Goal: Task Accomplishment & Management: Complete application form

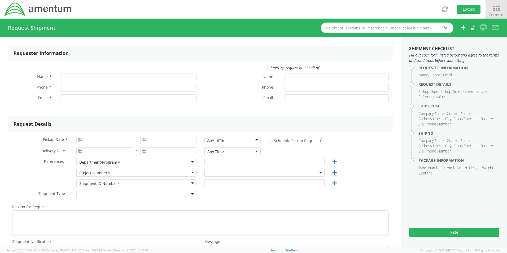
type input "[PERSON_NAME]"
type input "[PERSON_NAME][EMAIL_ADDRESS][DOMAIN_NAME]"
select select "OVHD.100619.00000"
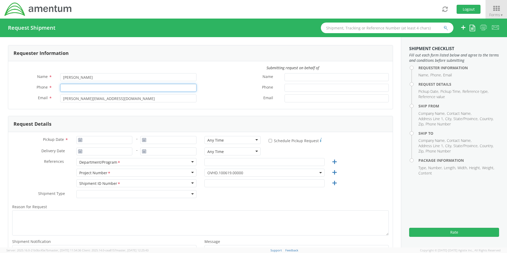
click at [75, 85] on input "Phone *" at bounding box center [128, 88] width 136 height 8
type input "216225"
click at [264, 11] on div "Toggle navigation Logout Forms ▼ Home My Shipments Shipping Estimator Desktop S…" at bounding box center [253, 9] width 507 height 19
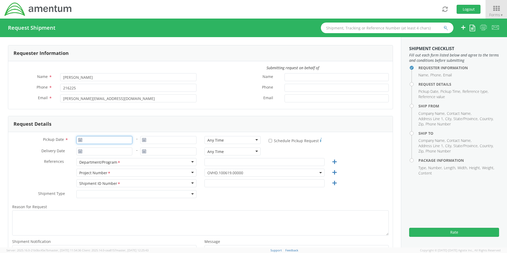
type input "[DATE]"
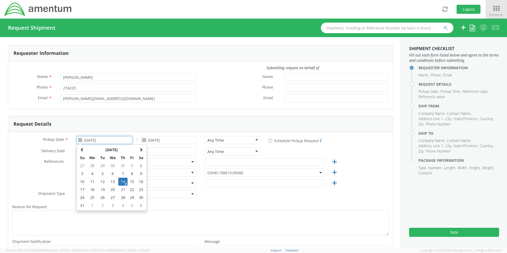
click at [98, 140] on input "[DATE]" at bounding box center [104, 140] width 56 height 8
click at [122, 182] on td "14" at bounding box center [122, 182] width 9 height 8
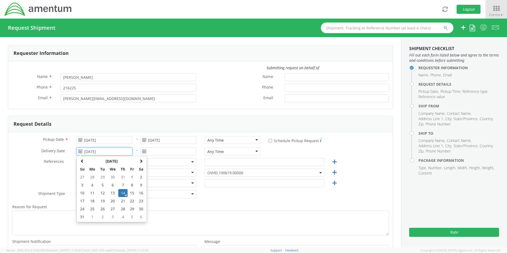
click at [113, 152] on input "[DATE]" at bounding box center [104, 151] width 56 height 8
click at [134, 195] on td "15" at bounding box center [131, 193] width 9 height 8
type input "[DATE]"
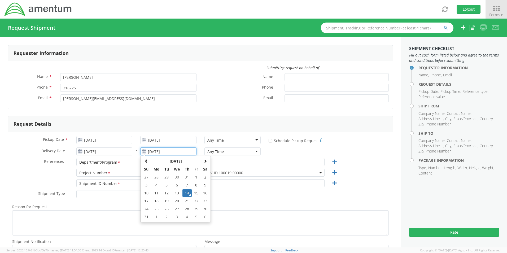
click at [173, 151] on input "[DATE]" at bounding box center [168, 151] width 56 height 8
click at [196, 192] on td "15" at bounding box center [196, 193] width 9 height 8
type input "[DATE]"
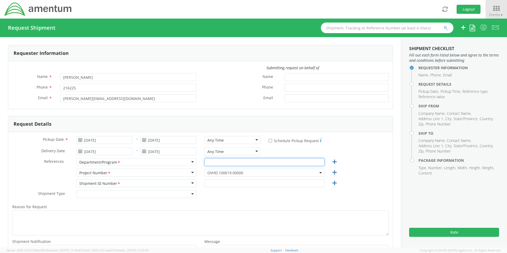
click at [208, 161] on input "text" at bounding box center [264, 162] width 120 height 8
click at [324, 203] on div "Reason for Request * Shipment Notification * Add email addresses separated by c…" at bounding box center [200, 234] width 384 height 67
click at [226, 161] on input "OVHD" at bounding box center [264, 162] width 120 height 8
type input "O"
type input "DICCE 2"
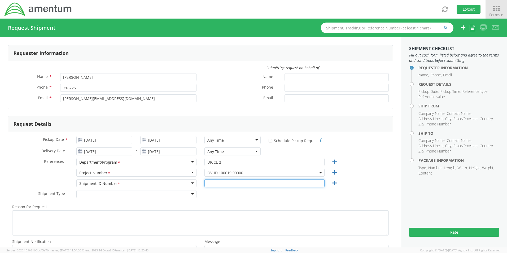
click at [207, 184] on input "text" at bounding box center [264, 183] width 120 height 8
type input "OVHD.100619.00000"
click at [373, 191] on div "Shipment Type * Batch Regular" at bounding box center [200, 195] width 384 height 11
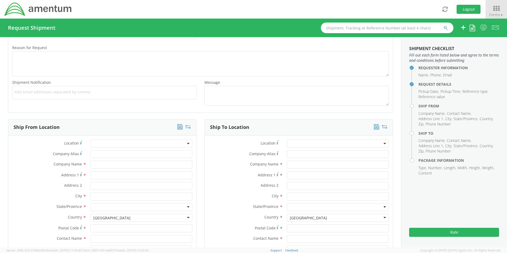
scroll to position [180, 0]
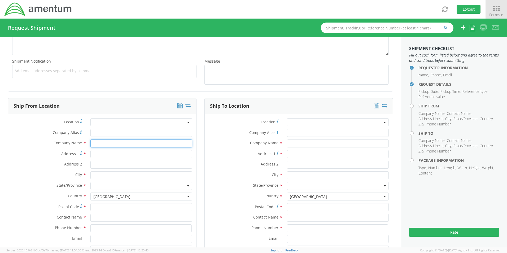
click at [108, 143] on input "text" at bounding box center [141, 143] width 102 height 8
type input "Amentum"
type input "URS Federal Services Intl. Inc."
type input "[STREET_ADDRESS]"
type input "Suite #1325"
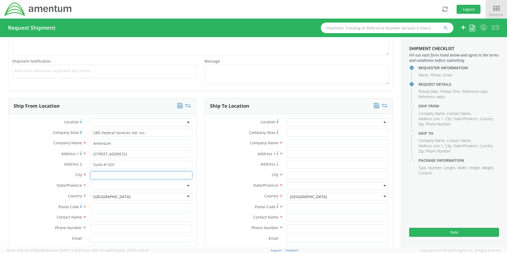
type input "Independence"
type input "44131"
type input "[PERSON_NAME]"
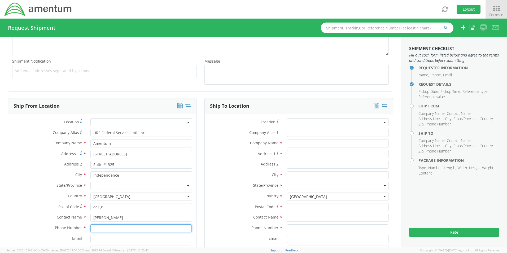
type input "[PHONE_NUMBER]"
type input "URS Federal Services Intl. Inc."
type input "[STREET_ADDRESS]"
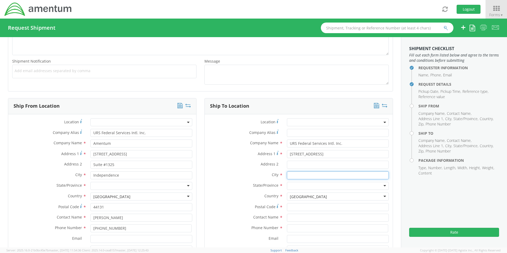
type input "[GEOGRAPHIC_DATA]"
type input "30281"
type input "Attention: Lockbox 116323"
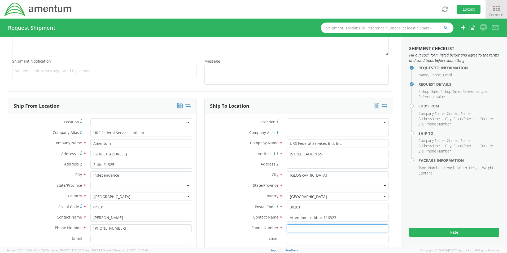
type input "2167021304"
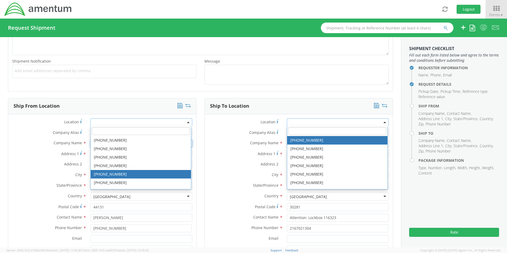
scroll to position [0, 0]
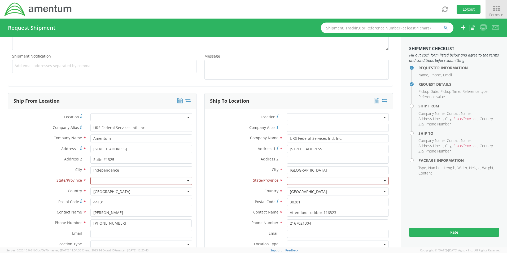
click at [231, 157] on label "Address 2 *" at bounding box center [244, 159] width 78 height 7
click at [287, 157] on input "Address 2 *" at bounding box center [338, 160] width 102 height 8
click at [148, 128] on input "URS Federal Services Intl. Inc." at bounding box center [141, 128] width 102 height 8
type input "U"
click at [98, 180] on div at bounding box center [141, 181] width 102 height 8
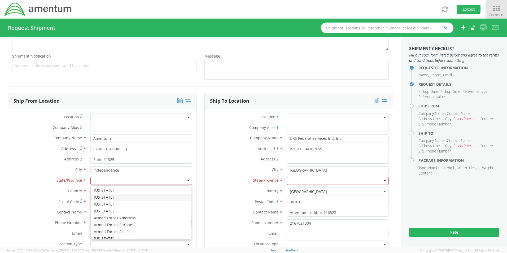
type input "o"
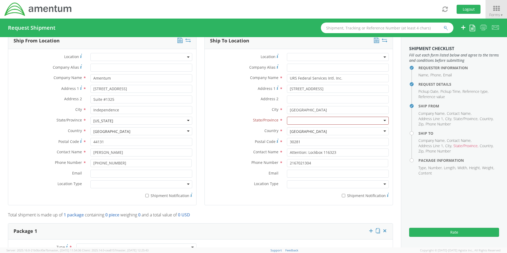
scroll to position [253, 0]
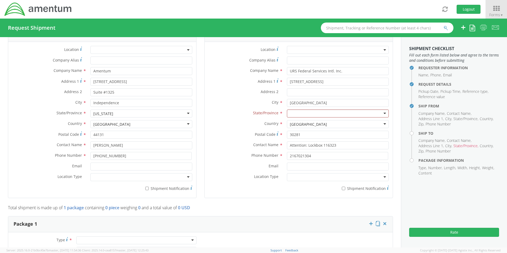
click at [187, 176] on div at bounding box center [141, 177] width 102 height 8
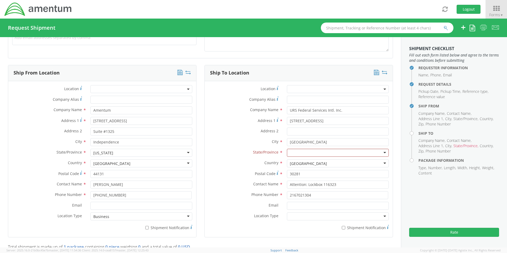
scroll to position [210, 0]
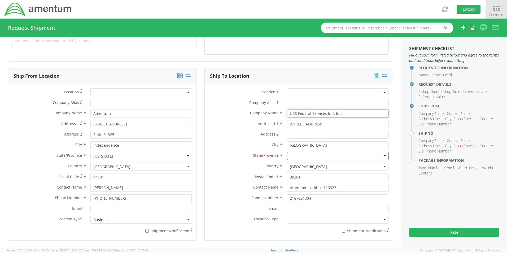
click at [342, 115] on input "URS Federal Services Intl. Inc." at bounding box center [338, 113] width 102 height 8
type input "U"
click at [330, 126] on input "[STREET_ADDRESS]" at bounding box center [338, 124] width 102 height 8
click at [330, 125] on input "[STREET_ADDRESS]" at bounding box center [338, 124] width 102 height 8
type input "1"
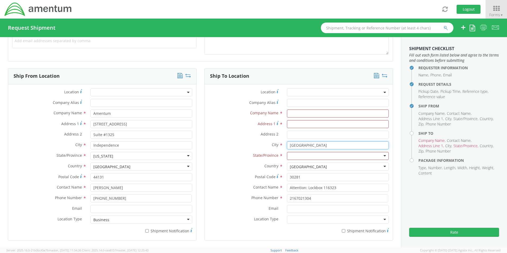
click at [318, 143] on input "[GEOGRAPHIC_DATA]" at bounding box center [338, 145] width 102 height 8
type input "S"
drag, startPoint x: 312, startPoint y: 173, endPoint x: 311, endPoint y: 176, distance: 3.4
click at [311, 176] on input "30281" at bounding box center [338, 177] width 102 height 8
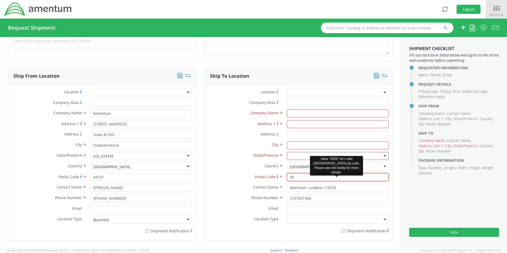
type input "3"
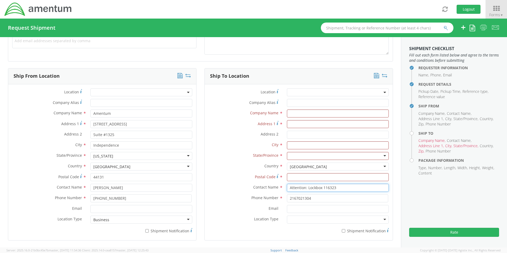
click at [339, 189] on input "Attention: Lockbox 116323" at bounding box center [338, 188] width 102 height 8
type input "A"
click at [320, 199] on input "2167021304" at bounding box center [337, 198] width 101 height 8
type input "2"
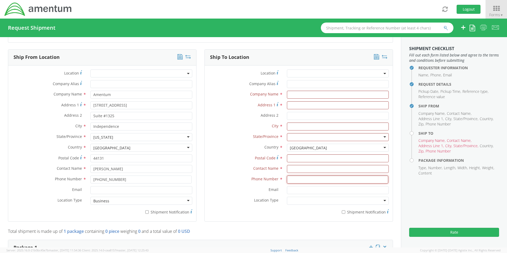
scroll to position [231, 0]
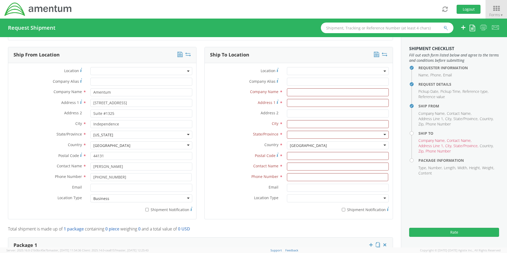
click at [431, 205] on aside "Shipment Checklist Fill out each form listed below and agree to the terms and c…" at bounding box center [454, 142] width 106 height 210
paste input "[PERSON_NAME]"
type input "[PERSON_NAME]"
paste input "[STREET_ADDRESS]"
type input "[STREET_ADDRESS]"
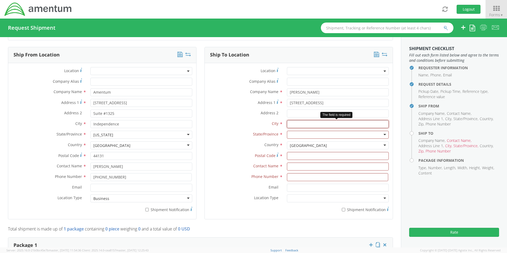
paste input "[GEOGRAPHIC_DATA],"
type input "[GEOGRAPHIC_DATA]"
click at [290, 135] on div at bounding box center [338, 135] width 102 height 8
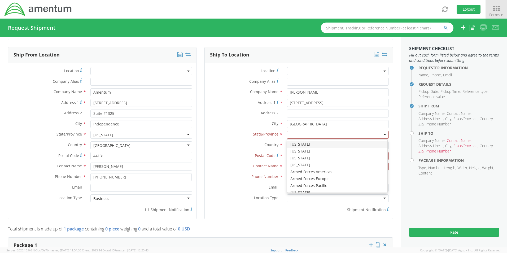
type input "m"
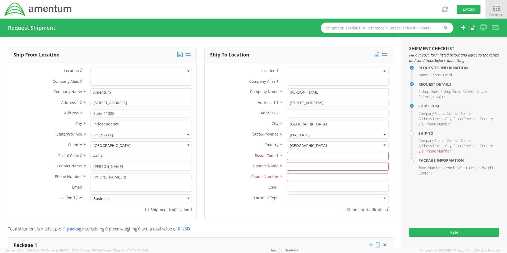
drag, startPoint x: 299, startPoint y: 144, endPoint x: 255, endPoint y: 129, distance: 46.8
paste input "21718"
type input "21718"
paste input "[PERSON_NAME]"
type input "[PERSON_NAME]"
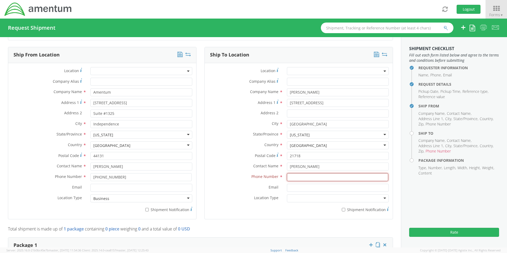
paste input "240.385.6004"
type input "[PHONE_NUMBER]"
click at [380, 198] on div at bounding box center [338, 198] width 102 height 8
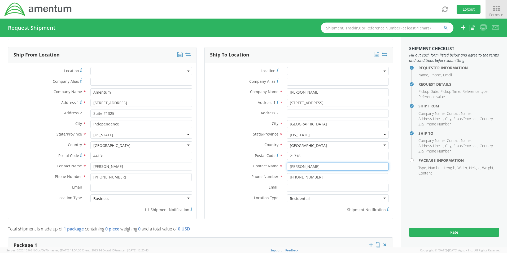
click at [287, 166] on input "[PERSON_NAME]" at bounding box center [338, 166] width 102 height 8
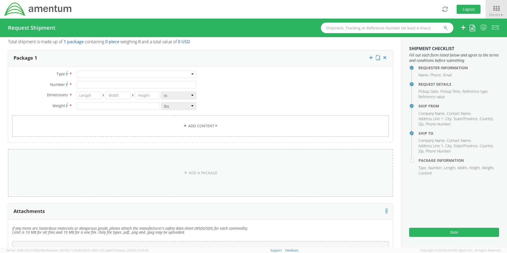
scroll to position [426, 0]
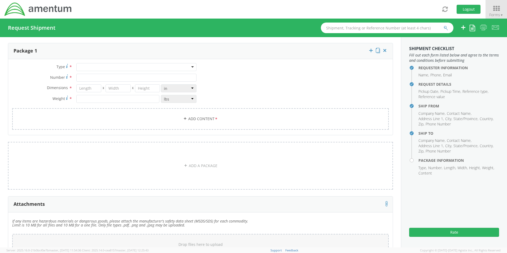
type input "% [PERSON_NAME]"
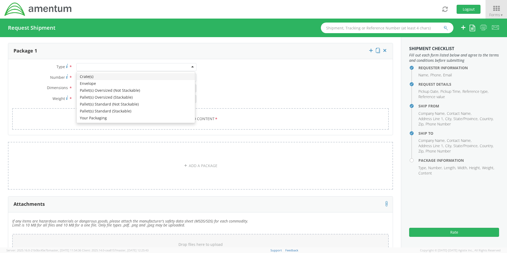
click at [190, 65] on div at bounding box center [136, 67] width 120 height 8
type input "1"
type input "9.5"
type input "12.5"
type input "0.25"
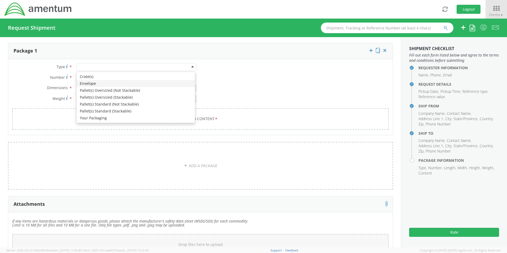
type input "1"
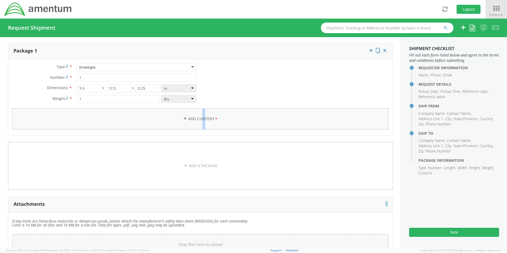
click at [201, 122] on link "Add Content *" at bounding box center [200, 118] width 376 height 21
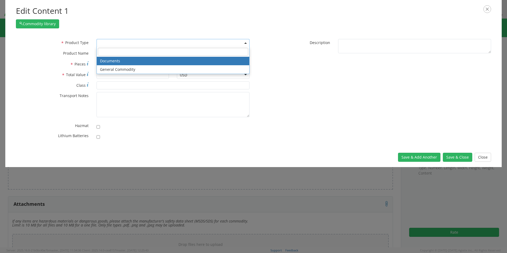
drag, startPoint x: 201, startPoint y: 122, endPoint x: 246, endPoint y: 42, distance: 91.6
click at [246, 42] on b at bounding box center [245, 42] width 3 height 1
select select "DOCUMENT"
type input "Documents"
type input "1"
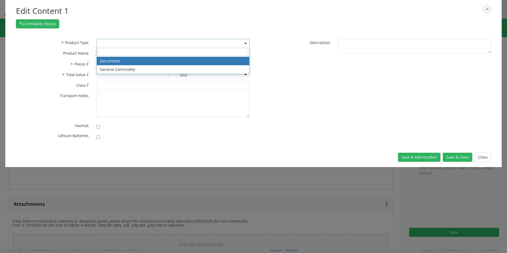
type input "1"
type textarea "Documents"
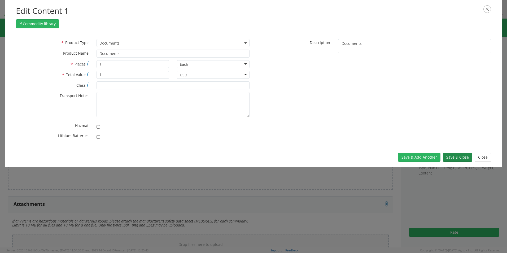
click at [456, 158] on button "Save & Close" at bounding box center [457, 157] width 29 height 9
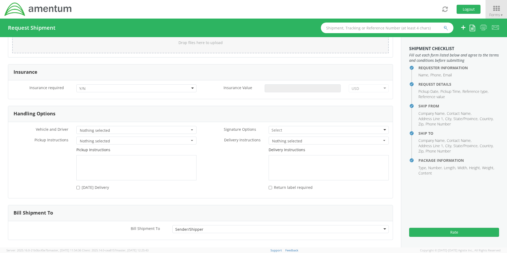
scroll to position [662, 0]
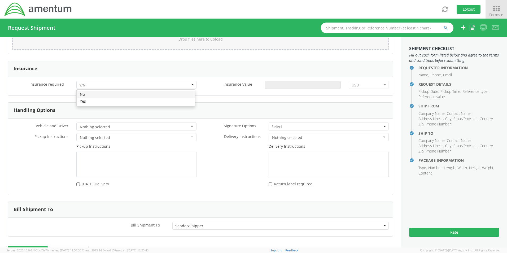
click at [192, 84] on div at bounding box center [136, 85] width 120 height 8
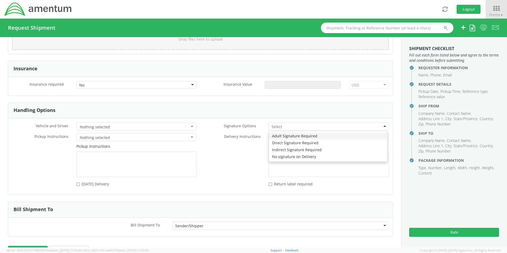
click at [381, 128] on div at bounding box center [328, 126] width 120 height 8
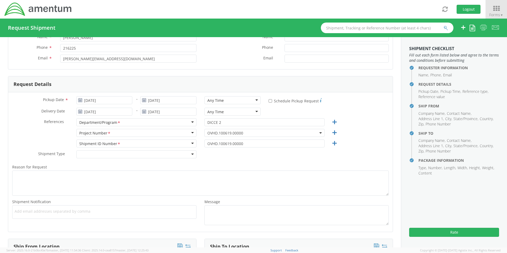
scroll to position [0, 0]
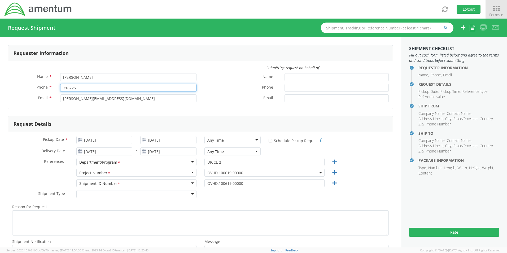
drag, startPoint x: 78, startPoint y: 86, endPoint x: 88, endPoint y: 83, distance: 10.6
click at [79, 87] on input "216225" at bounding box center [128, 88] width 136 height 8
type input "21622595"
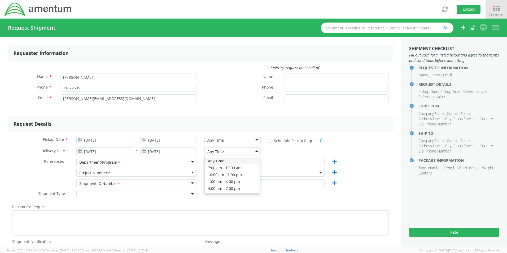
click at [255, 153] on div "Any Time" at bounding box center [232, 151] width 56 height 8
click at [254, 138] on div "Any Time" at bounding box center [232, 140] width 56 height 8
click at [254, 138] on div "10:00 am - 1:00 pm" at bounding box center [232, 140] width 56 height 8
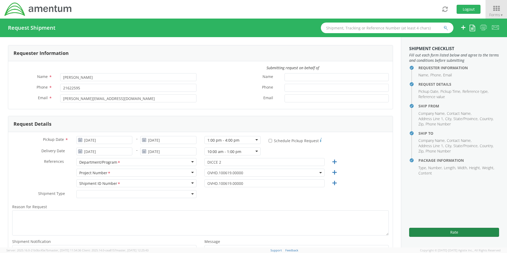
click at [451, 232] on button "Rate" at bounding box center [454, 232] width 90 height 9
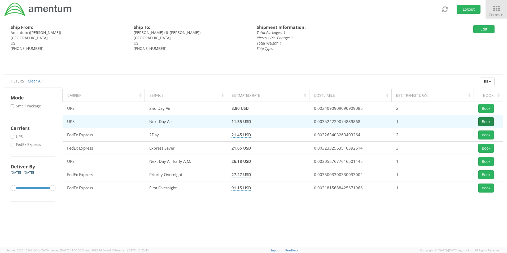
click at [488, 124] on button "Book" at bounding box center [485, 121] width 15 height 9
